Goal: Task Accomplishment & Management: Manage account settings

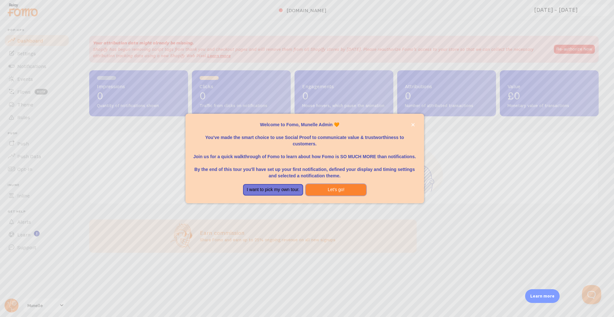
click at [342, 187] on button "Let's go!" at bounding box center [336, 190] width 60 height 12
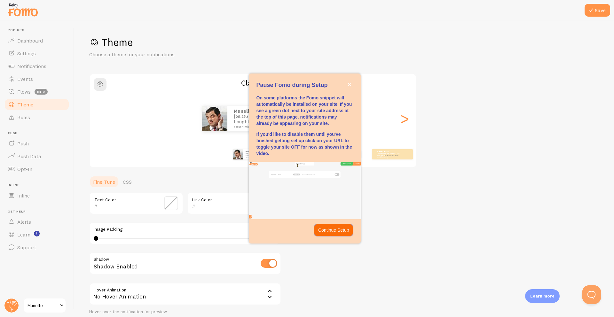
click at [346, 228] on p "Continue Setup" at bounding box center [333, 230] width 31 height 6
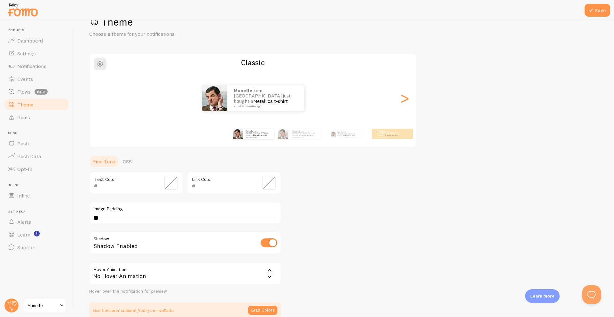
scroll to position [53, 0]
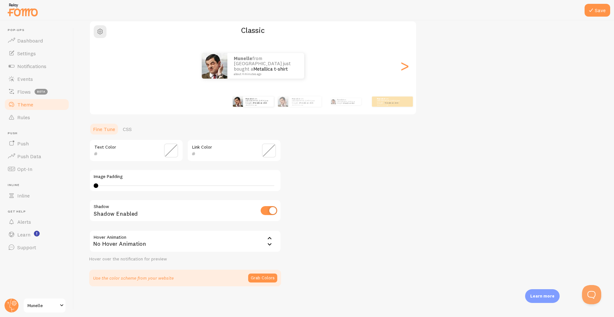
click at [258, 244] on div "No Hover Animation" at bounding box center [185, 241] width 192 height 22
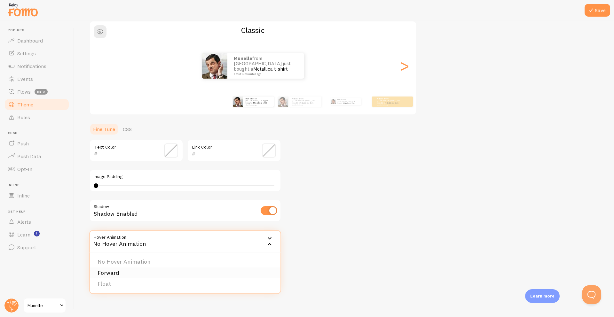
click at [222, 268] on li "Forward" at bounding box center [185, 273] width 191 height 11
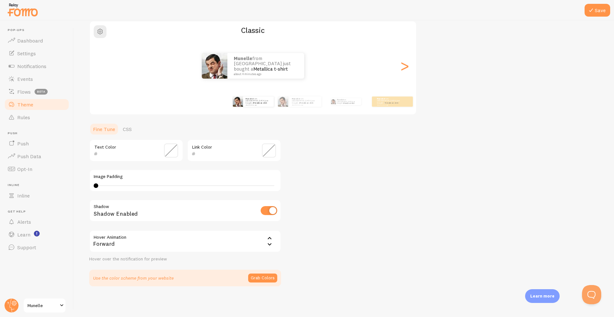
click at [249, 244] on div "Forward" at bounding box center [185, 241] width 192 height 22
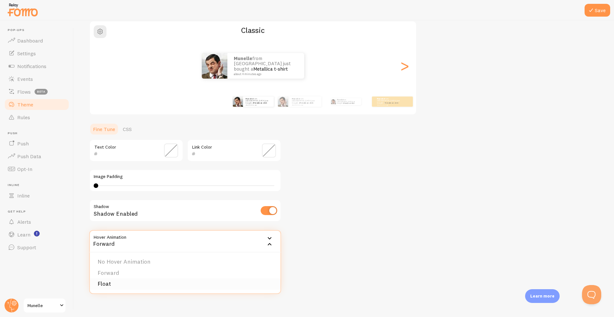
click at [194, 281] on li "Float" at bounding box center [185, 283] width 191 height 11
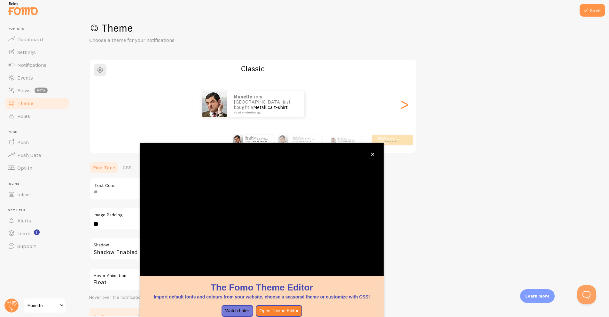
scroll to position [9, 0]
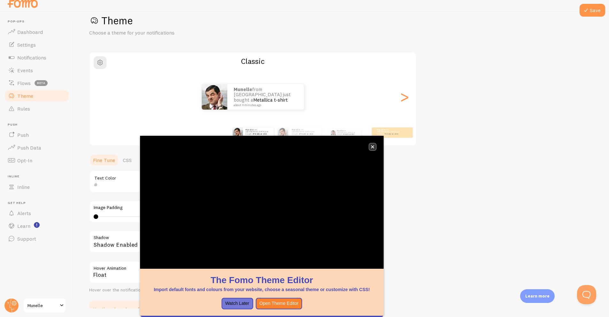
click at [373, 149] on button "close," at bounding box center [372, 147] width 7 height 7
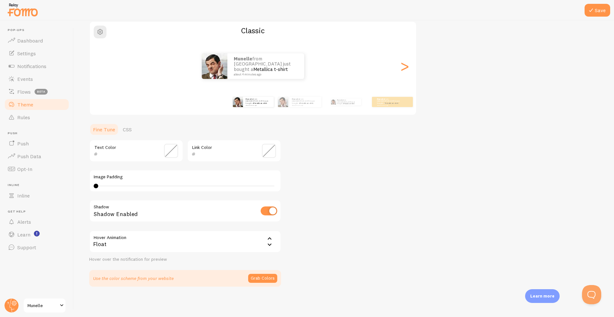
scroll to position [53, 0]
click at [244, 247] on div "Float" at bounding box center [185, 241] width 192 height 22
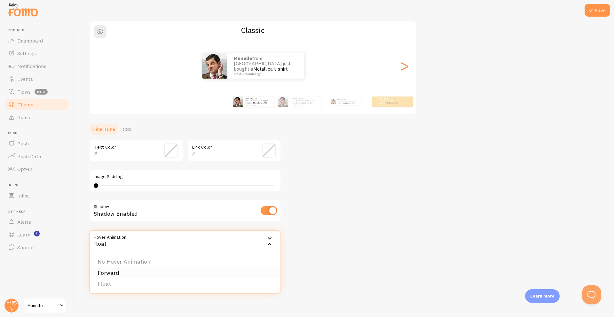
click at [153, 275] on li "Forward" at bounding box center [185, 273] width 191 height 11
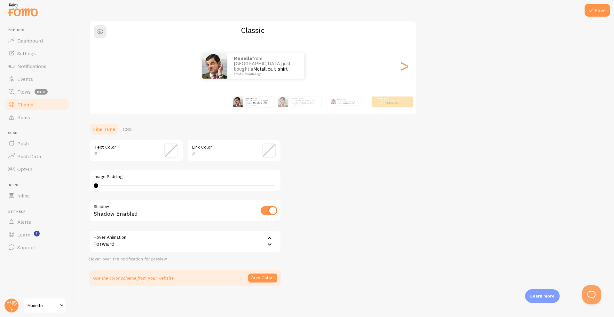
scroll to position [51, 0]
click at [594, 7] on icon at bounding box center [591, 10] width 8 height 8
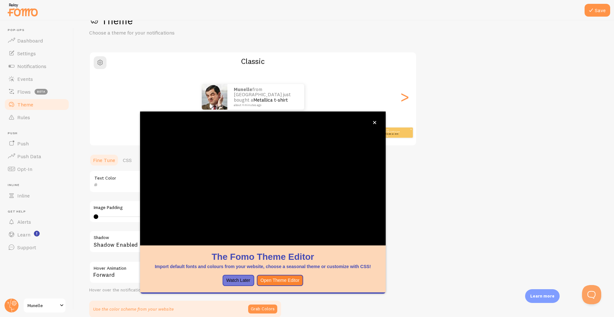
scroll to position [13, 0]
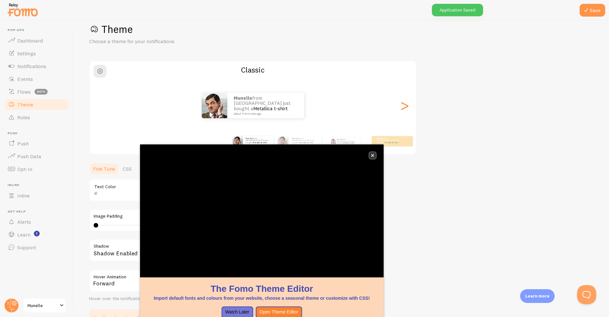
click at [370, 158] on button "close," at bounding box center [372, 155] width 7 height 7
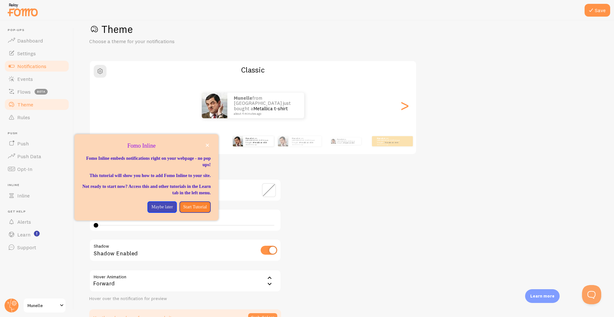
click at [31, 61] on link "Notifications" at bounding box center [37, 66] width 66 height 13
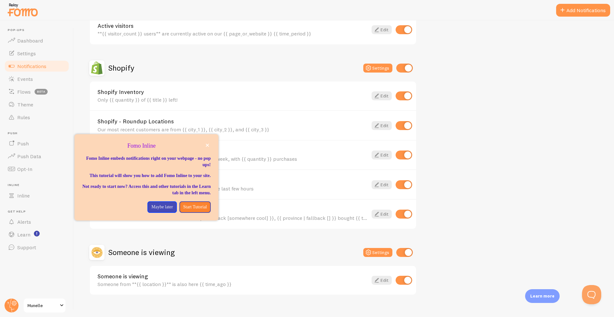
scroll to position [198, 0]
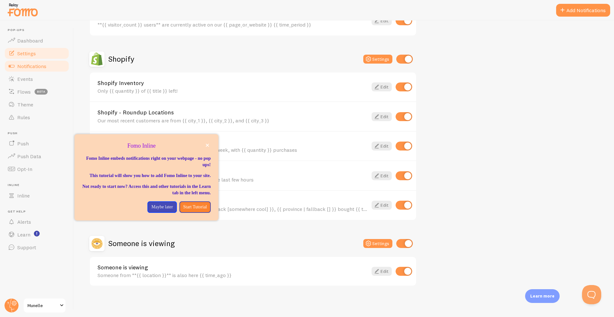
click at [29, 57] on link "Settings" at bounding box center [37, 53] width 66 height 13
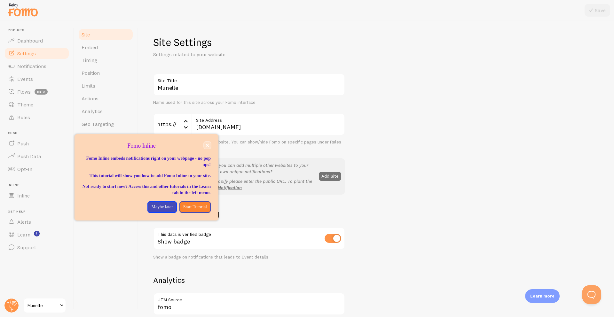
click at [207, 146] on icon "close," at bounding box center [207, 145] width 3 height 3
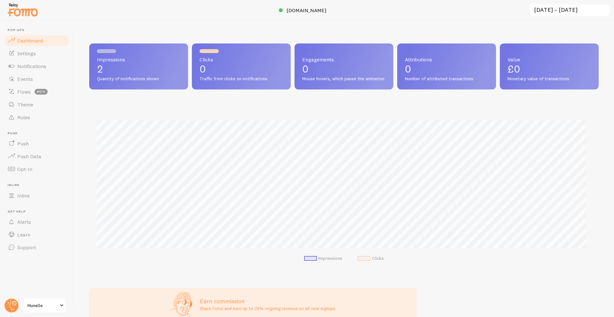
scroll to position [168, 505]
click at [30, 56] on span "Settings" at bounding box center [26, 53] width 19 height 6
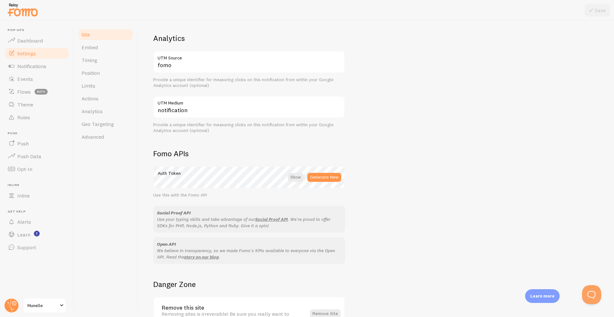
scroll to position [286, 0]
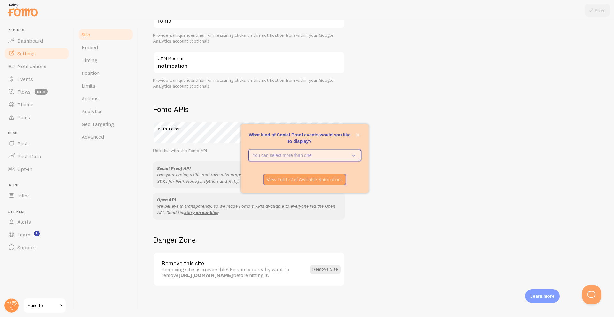
click at [351, 153] on icon "What kind of Social Proof events would you like to display?" at bounding box center [352, 155] width 9 height 7
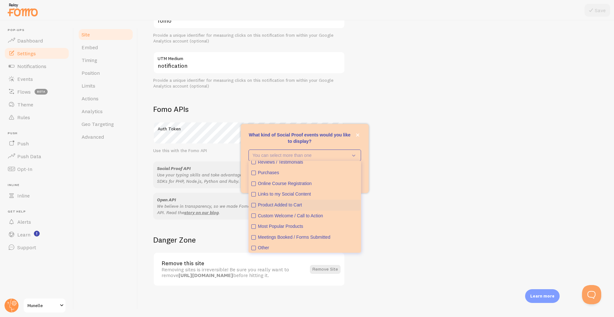
scroll to position [17, 0]
click at [255, 171] on icon "Purchases" at bounding box center [254, 172] width 4 height 4
click at [255, 205] on button "Product Added to Cart" at bounding box center [304, 204] width 111 height 11
click at [255, 225] on icon "Most Popular Products" at bounding box center [254, 225] width 4 height 4
click at [377, 239] on div "Site Settings Settings related to your website Munelle Site Title Name used for…" at bounding box center [375, 17] width 445 height 537
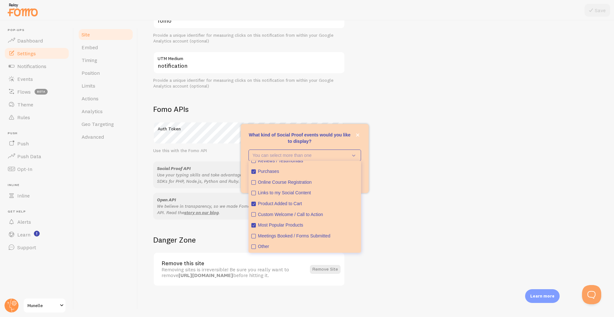
click at [363, 185] on div "View Full List of Available Notifications" at bounding box center [305, 180] width 128 height 12
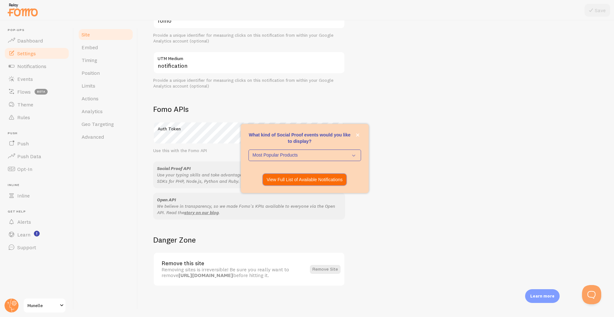
click at [342, 182] on p "View Full List of Available Notifications" at bounding box center [305, 179] width 76 height 6
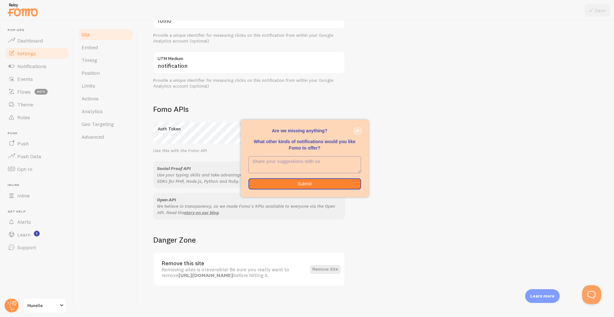
click at [358, 132] on icon "close," at bounding box center [358, 131] width 4 height 4
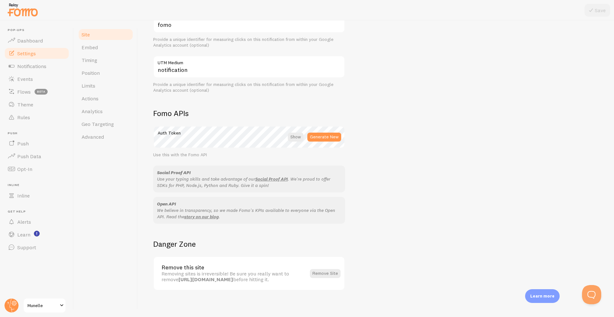
scroll to position [276, 0]
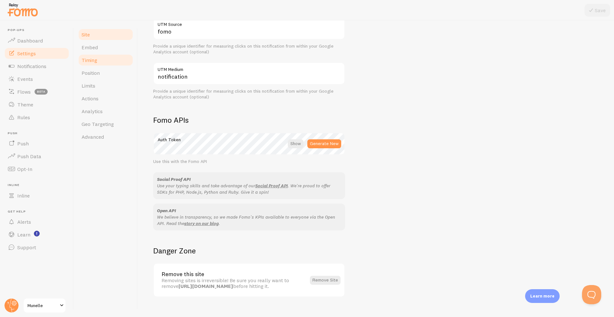
click at [91, 64] on link "Timing" at bounding box center [106, 60] width 56 height 13
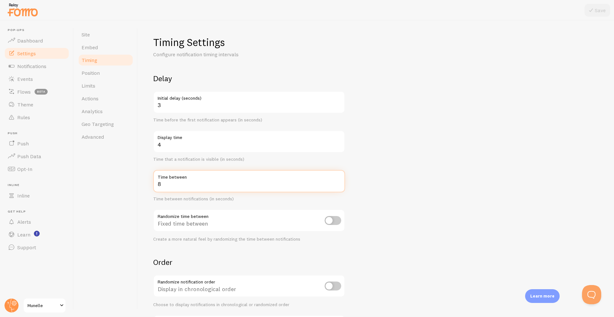
click at [186, 186] on input "8" at bounding box center [249, 181] width 192 height 22
type input "10"
click at [596, 10] on button "Save" at bounding box center [597, 10] width 26 height 13
click at [95, 83] on span "Limits" at bounding box center [89, 85] width 14 height 6
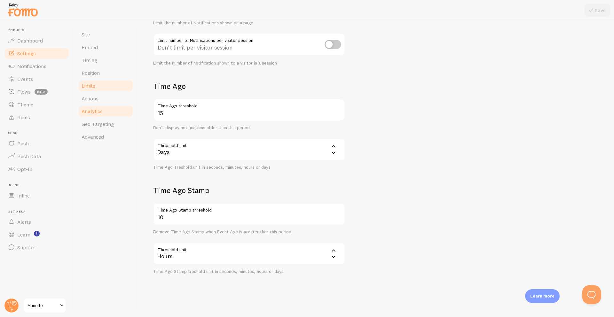
scroll to position [98, 0]
click at [103, 101] on link "Actions" at bounding box center [106, 98] width 56 height 13
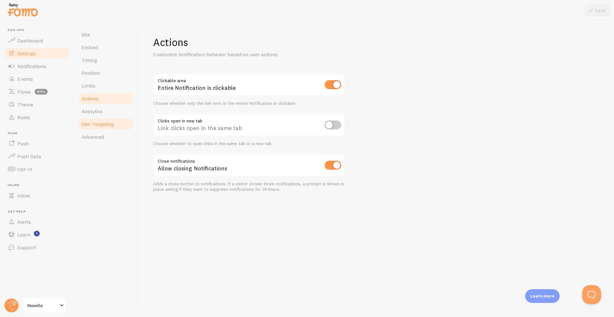
click at [93, 122] on span "Geo Targeting" at bounding box center [98, 124] width 32 height 6
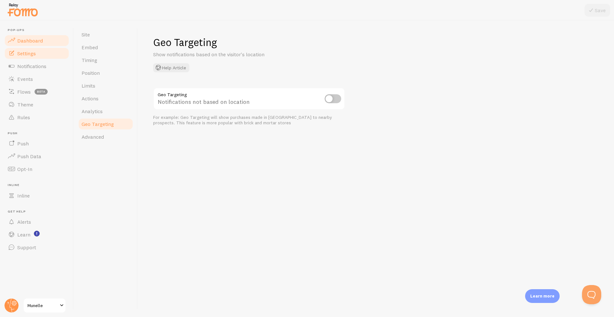
click at [44, 45] on link "Dashboard" at bounding box center [37, 40] width 66 height 13
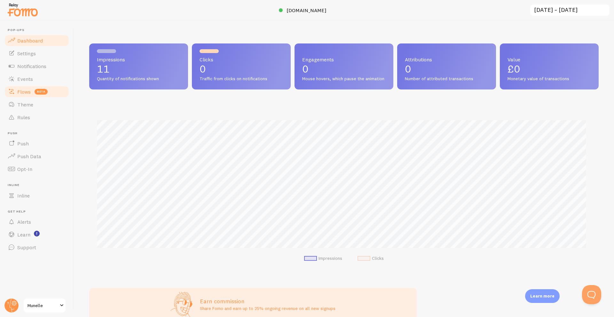
scroll to position [168, 505]
click at [35, 56] on link "Settings" at bounding box center [37, 53] width 66 height 13
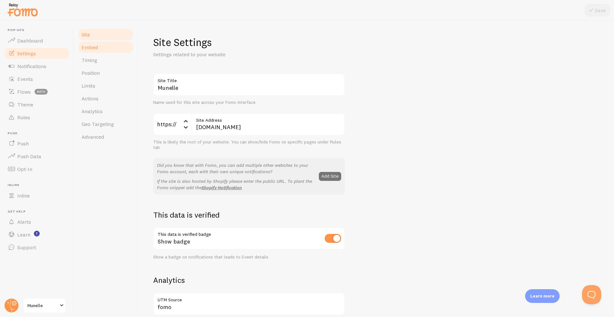
click at [90, 49] on span "Embed" at bounding box center [90, 47] width 16 height 6
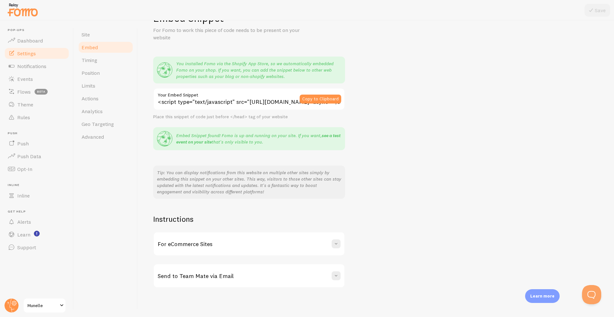
scroll to position [26, 0]
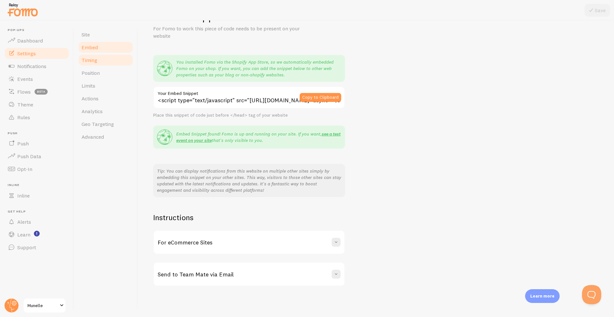
click at [100, 65] on link "Timing" at bounding box center [106, 60] width 56 height 13
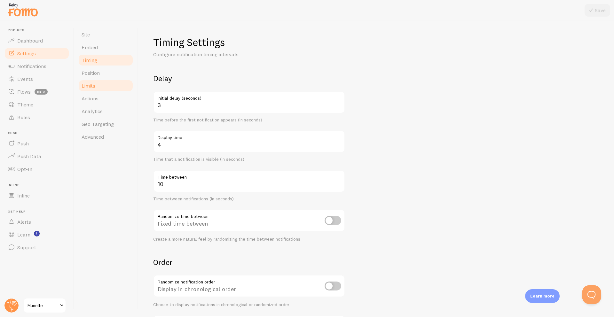
click at [103, 89] on link "Limits" at bounding box center [106, 85] width 56 height 13
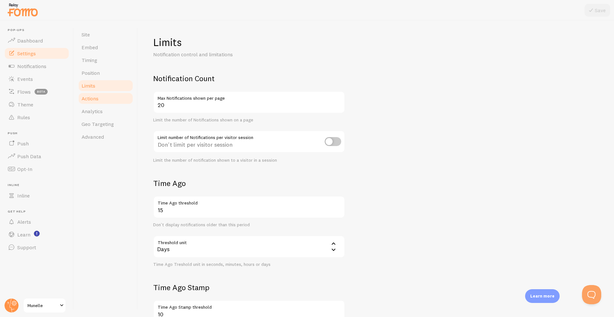
click at [99, 100] on link "Actions" at bounding box center [106, 98] width 56 height 13
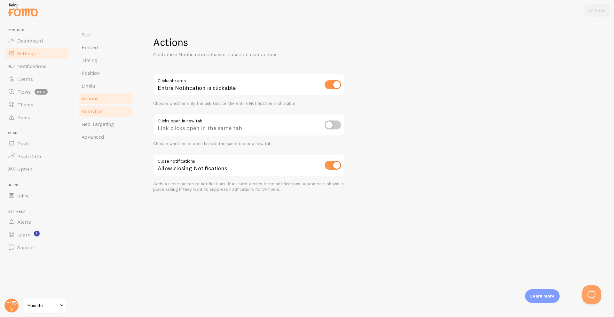
click at [106, 115] on link "Analytics" at bounding box center [106, 111] width 56 height 13
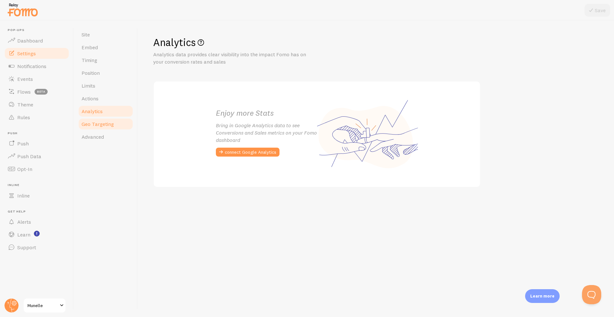
click at [100, 122] on span "Geo Targeting" at bounding box center [98, 124] width 32 height 6
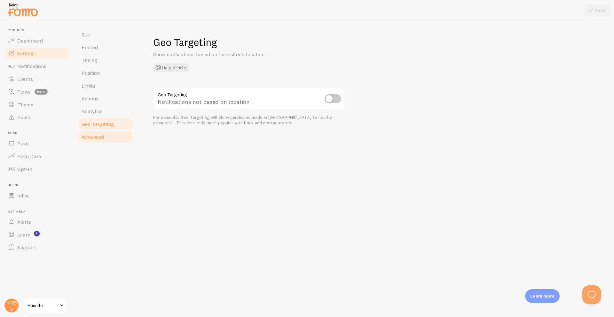
click at [95, 134] on span "Advanced" at bounding box center [93, 137] width 22 height 6
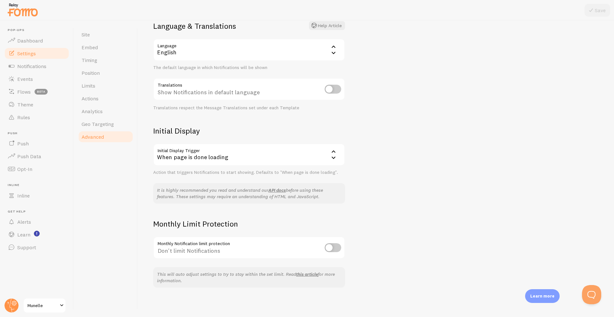
scroll to position [54, 0]
click at [31, 69] on span "Notifications" at bounding box center [31, 66] width 29 height 6
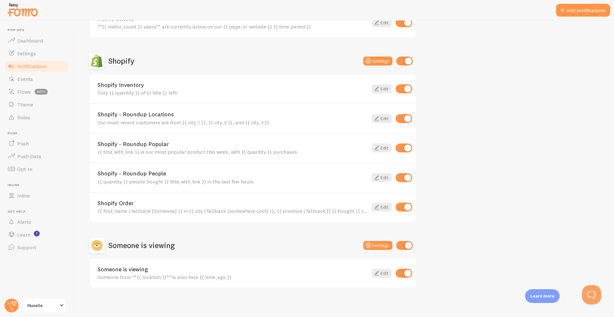
scroll to position [198, 0]
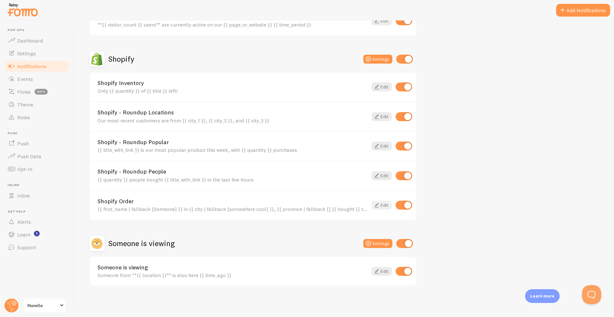
click at [375, 206] on icon at bounding box center [377, 205] width 8 height 8
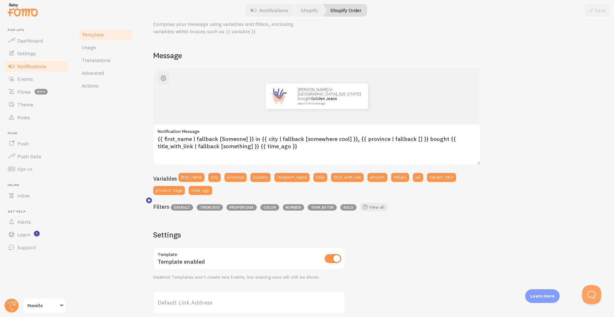
scroll to position [37, 0]
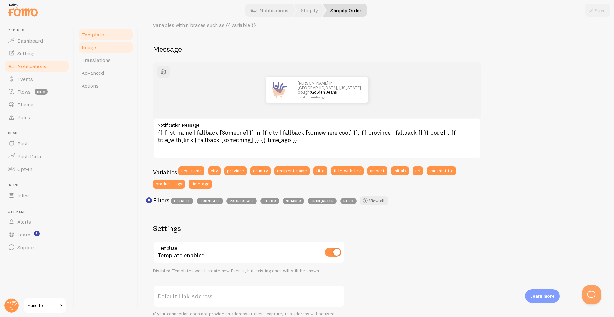
click at [95, 51] on link "Image" at bounding box center [106, 47] width 56 height 13
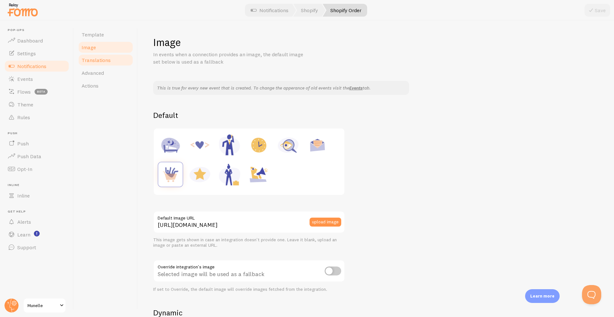
click at [96, 61] on span "Translations" at bounding box center [96, 60] width 29 height 6
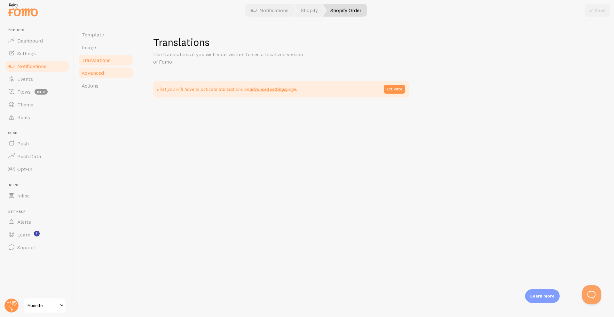
click at [100, 72] on span "Advanced" at bounding box center [93, 73] width 22 height 6
